Goal: Transaction & Acquisition: Purchase product/service

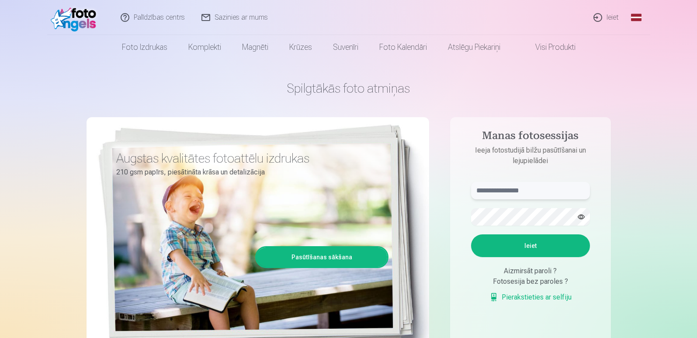
click at [509, 194] on input "text" at bounding box center [530, 190] width 119 height 17
type input "**********"
click at [471, 234] on button "Ieiet" at bounding box center [530, 245] width 119 height 23
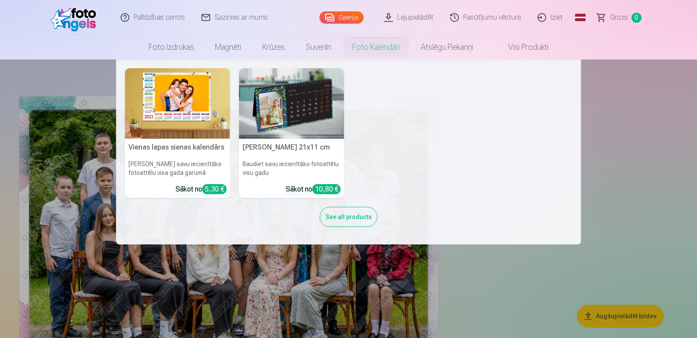
click at [608, 163] on nav "Vienas lapas sienas kalendārs Parādiet savu iecienītāko fotoattēlu visa gada ga…" at bounding box center [348, 151] width 697 height 185
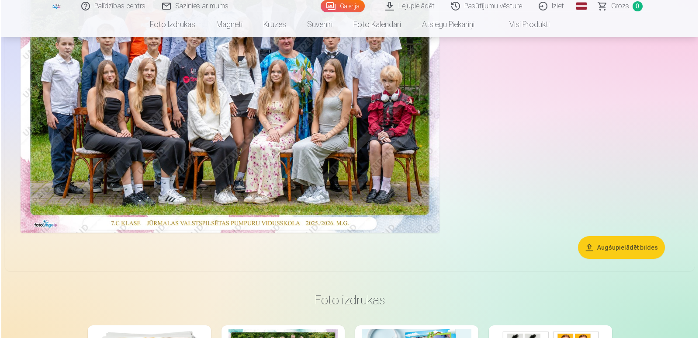
scroll to position [136, 0]
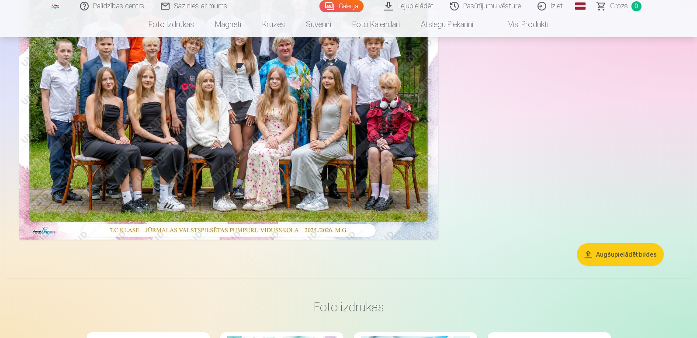
click at [340, 129] on img at bounding box center [228, 100] width 419 height 280
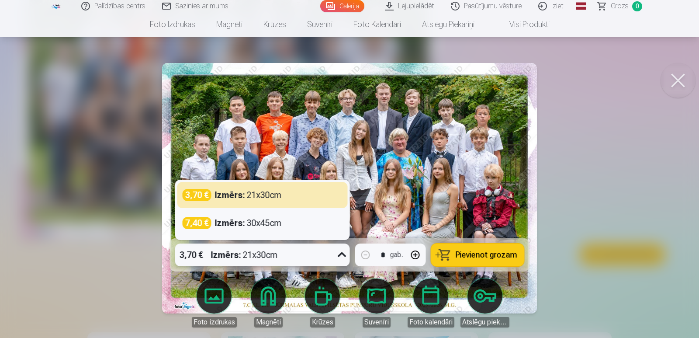
click at [343, 255] on icon at bounding box center [342, 255] width 14 height 14
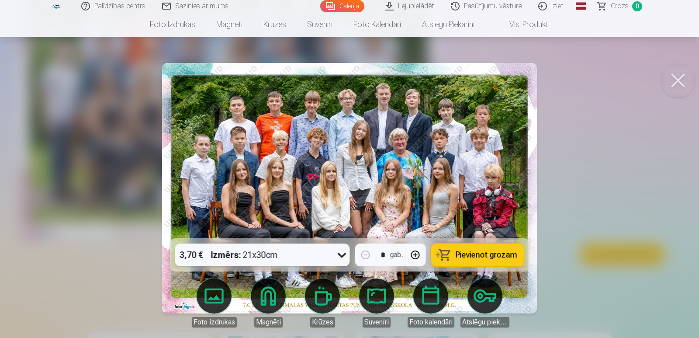
click at [469, 255] on span "Pievienot grozam" at bounding box center [487, 255] width 62 height 8
click at [613, 7] on span "Grozs" at bounding box center [620, 6] width 18 height 10
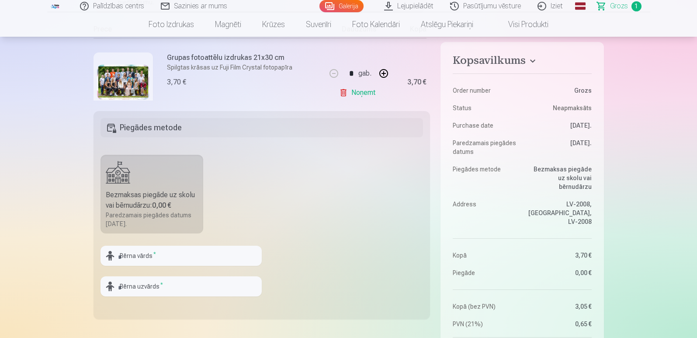
scroll to position [248, 0]
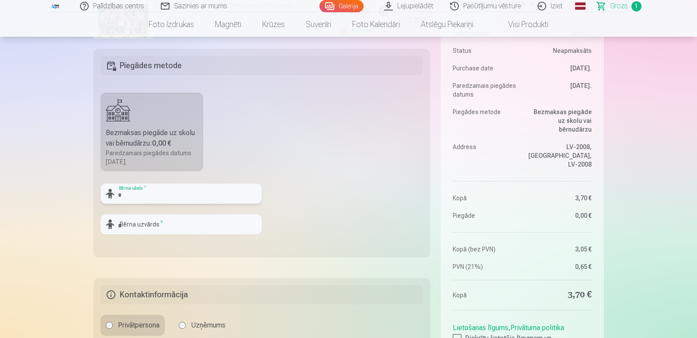
click at [201, 196] on input "text" at bounding box center [180, 194] width 161 height 20
type input "*"
type input "*****"
click at [185, 220] on input "text" at bounding box center [180, 224] width 161 height 20
type input "******"
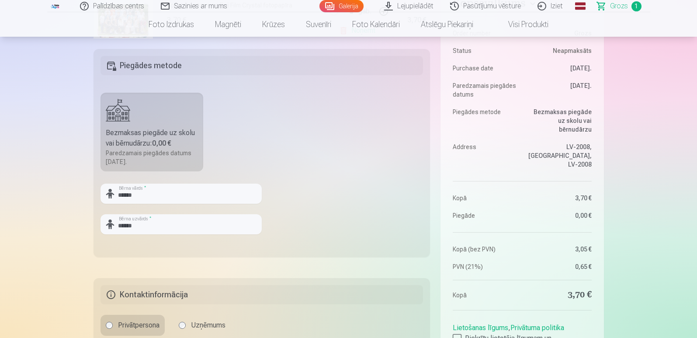
click at [322, 174] on fieldset "Piegādes metode Bezmaksas piegāde uz skolu vai bērnudārzu : 0,00 € Paredzamais …" at bounding box center [261, 153] width 337 height 208
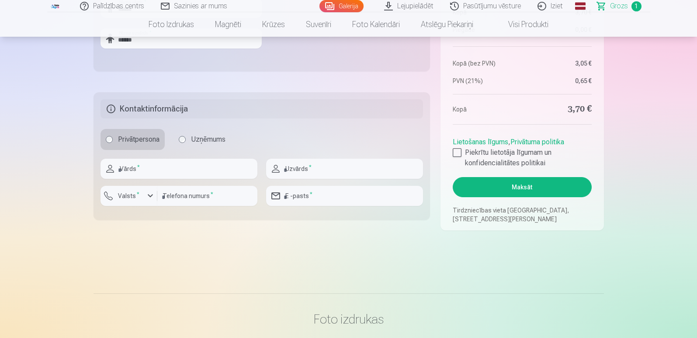
scroll to position [456, 0]
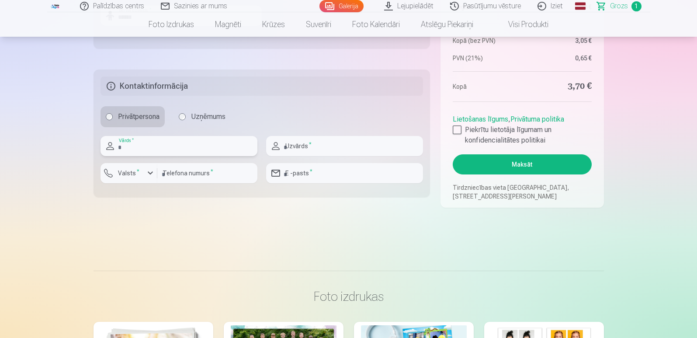
click at [133, 150] on input "text" at bounding box center [178, 146] width 157 height 20
type input "****"
type input "******"
type input "********"
click at [329, 175] on input "email" at bounding box center [344, 173] width 157 height 20
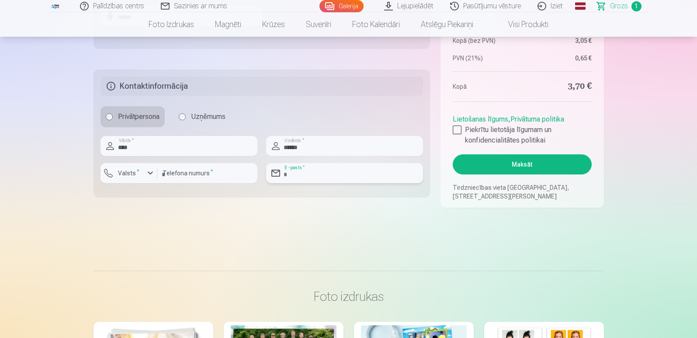
type input "**********"
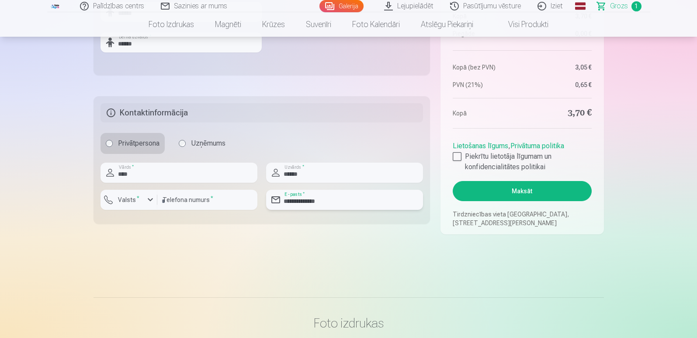
scroll to position [433, 0]
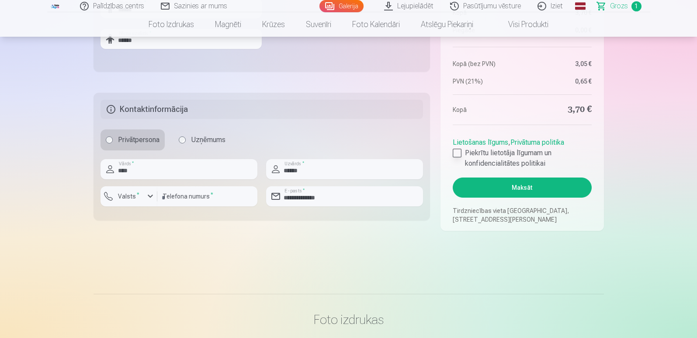
click at [454, 152] on div at bounding box center [457, 153] width 9 height 9
click at [486, 187] on button "Maksāt" at bounding box center [522, 187] width 139 height 20
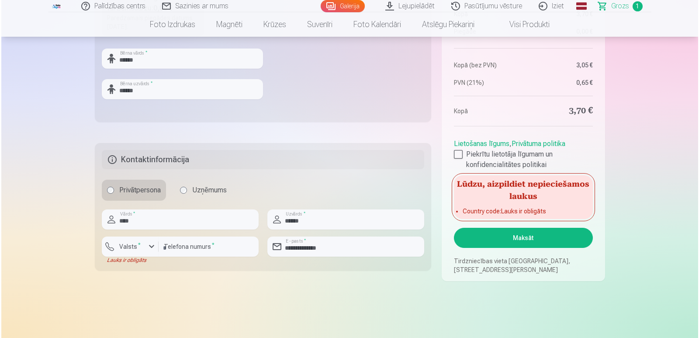
scroll to position [402, 0]
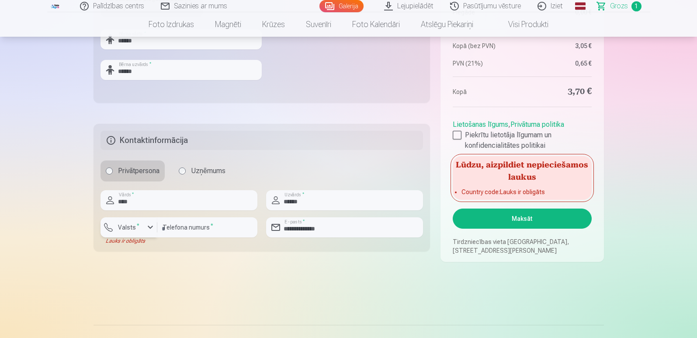
click at [121, 230] on label "Valsts *" at bounding box center [128, 227] width 28 height 9
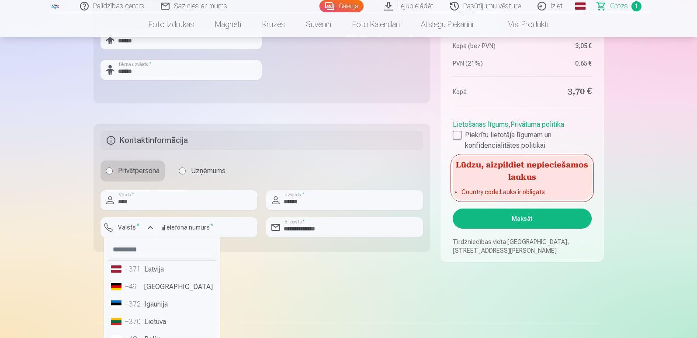
click at [153, 271] on li "+371 Latvija" at bounding box center [161, 268] width 109 height 17
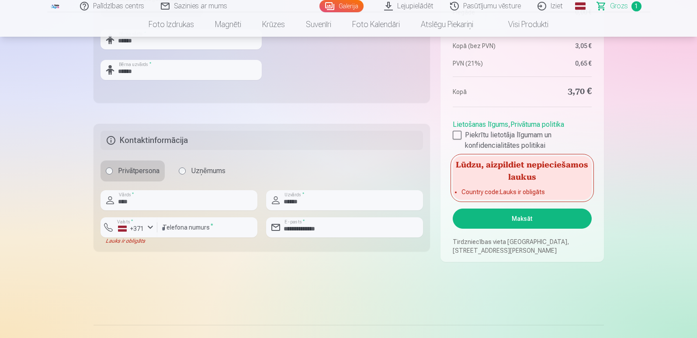
click at [521, 216] on button "Maksāt" at bounding box center [522, 218] width 139 height 20
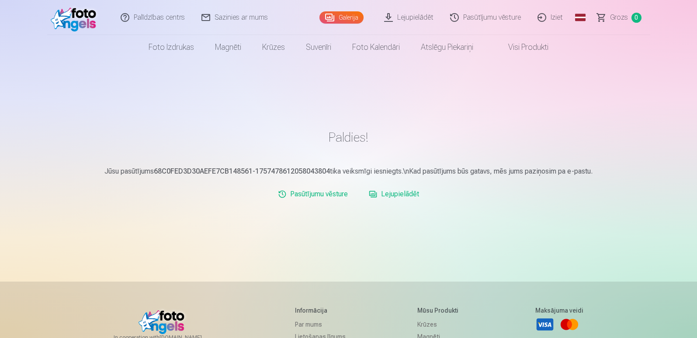
click at [351, 22] on link "Galerija" at bounding box center [341, 17] width 44 height 12
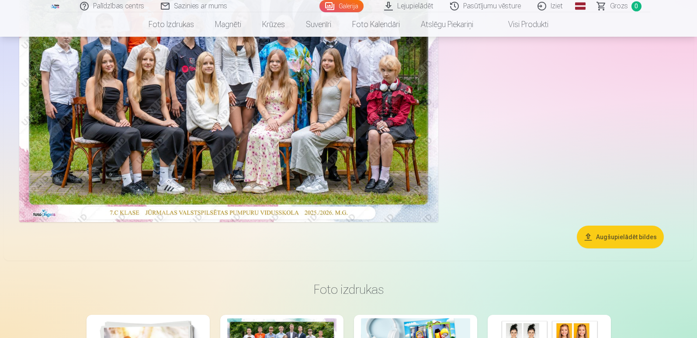
scroll to position [147, 0]
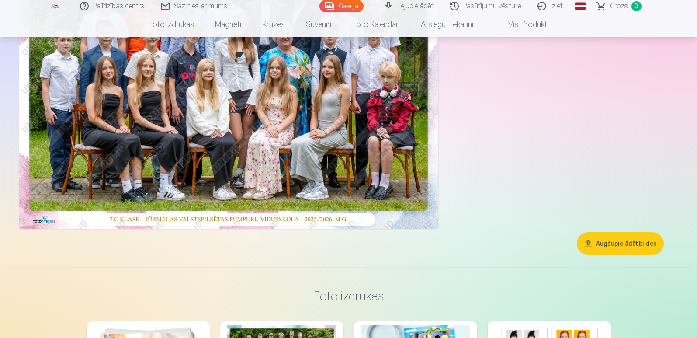
click at [612, 242] on button "Augšupielādēt bildes" at bounding box center [620, 243] width 87 height 23
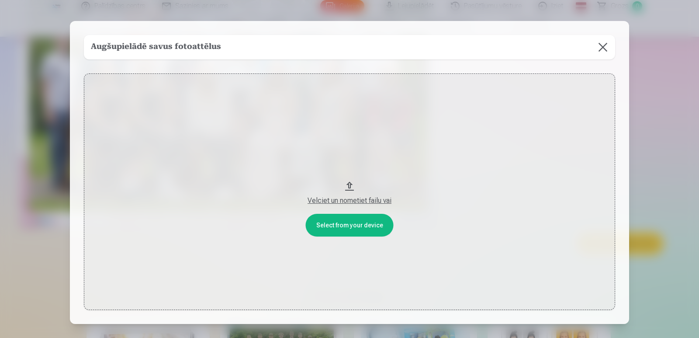
click at [341, 202] on div "Velciet un nometiet failu vai" at bounding box center [350, 200] width 514 height 10
click at [596, 45] on button at bounding box center [603, 47] width 24 height 24
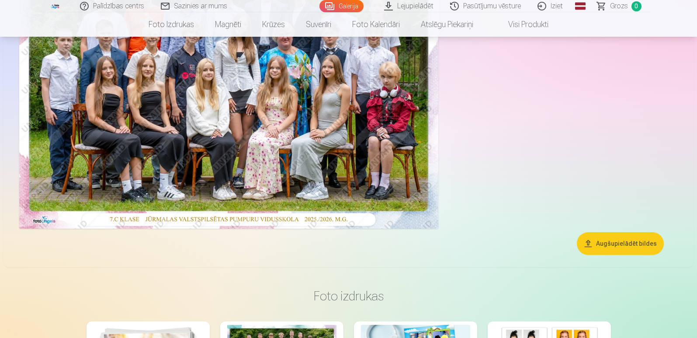
click at [530, 76] on div at bounding box center [348, 88] width 665 height 287
